Goal: Check status

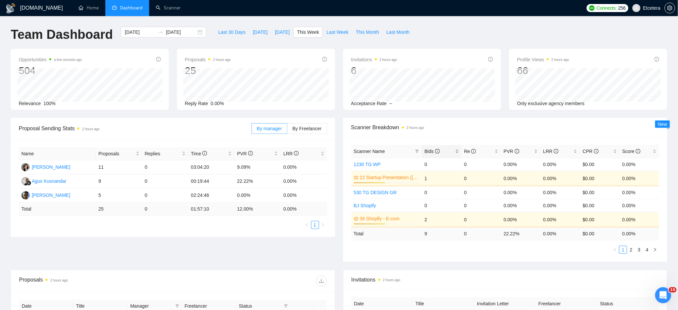
click at [459, 149] on div "Bids" at bounding box center [442, 151] width 34 height 7
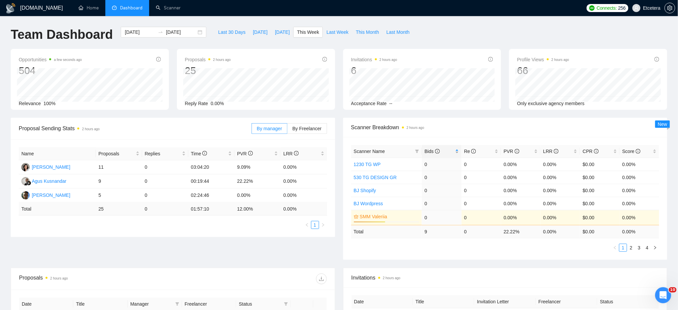
click at [457, 150] on div "Bids" at bounding box center [442, 151] width 34 height 7
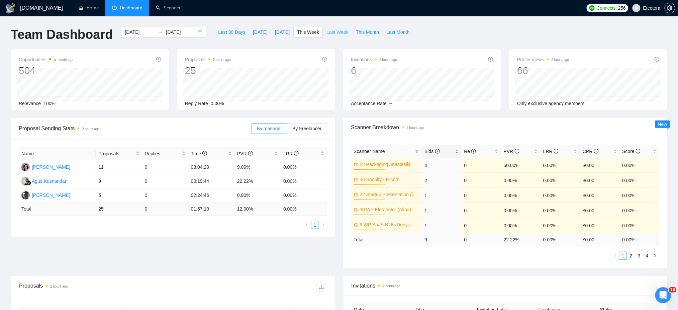
click at [330, 32] on span "Last Week" at bounding box center [338, 31] width 22 height 7
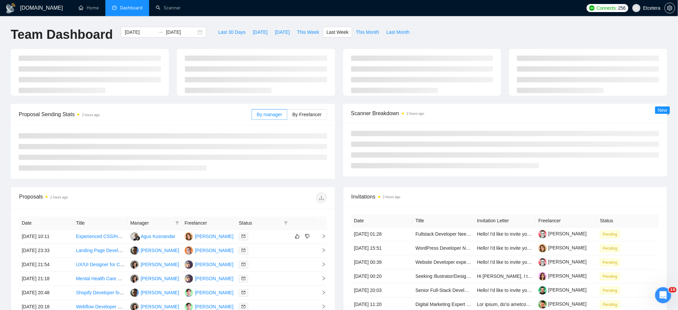
type input "2025-09-22"
type input "2025-09-28"
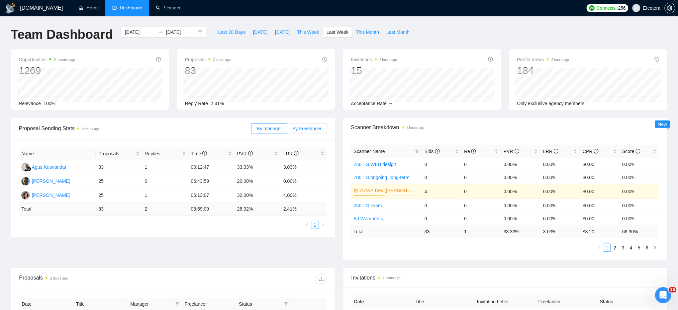
click at [303, 133] on label "By Freelancer" at bounding box center [306, 128] width 39 height 11
click at [287, 130] on input "By Freelancer" at bounding box center [287, 130] width 0 height 0
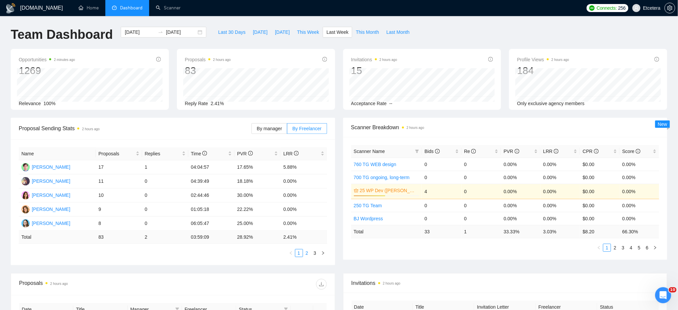
click at [306, 254] on link "2" at bounding box center [306, 252] width 7 height 7
click at [301, 252] on link "1" at bounding box center [298, 252] width 7 height 7
